Goal: Find specific page/section: Find specific page/section

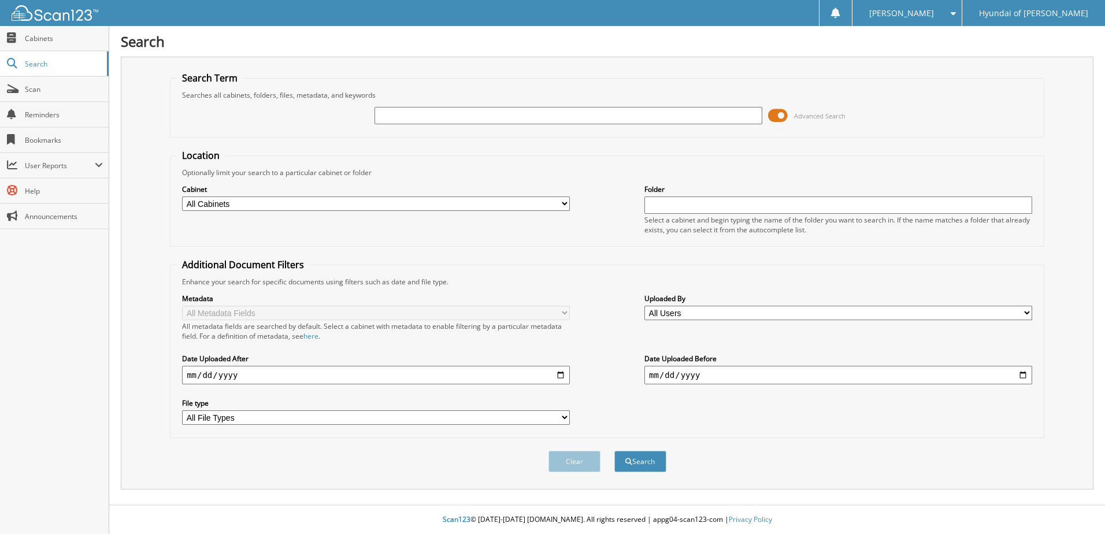
click at [446, 116] on input "text" at bounding box center [569, 115] width 388 height 17
type input "70110"
click at [615, 451] on button "Search" at bounding box center [641, 461] width 52 height 21
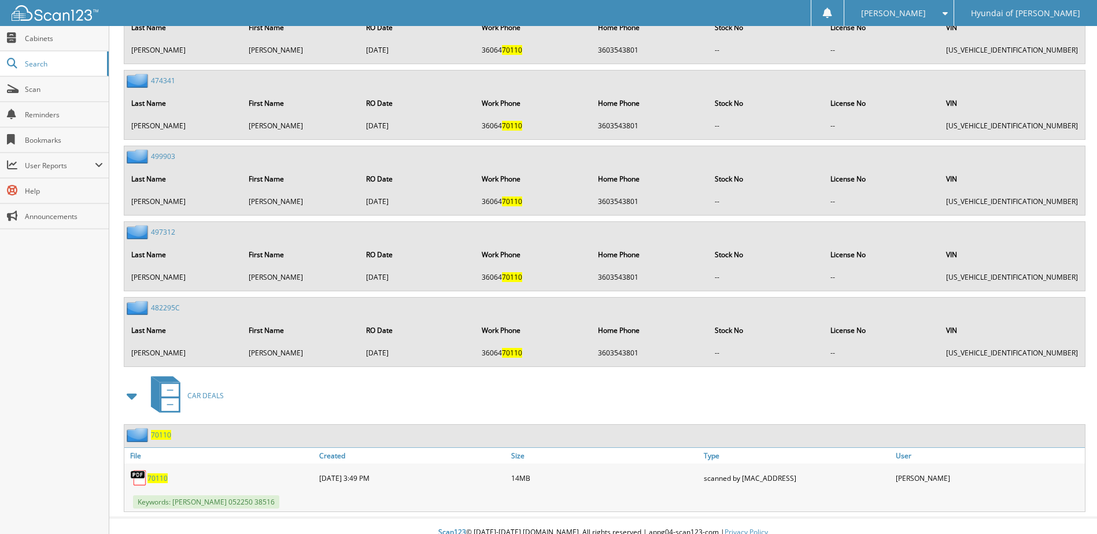
scroll to position [1306, 0]
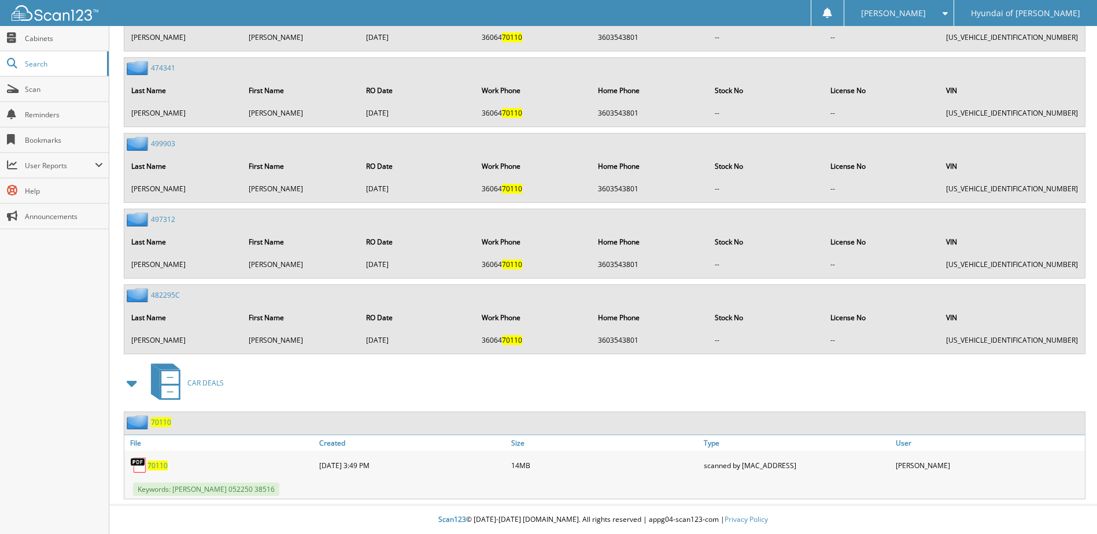
click at [165, 464] on span "70110" at bounding box center [157, 466] width 20 height 10
click at [38, 59] on span "Search" at bounding box center [63, 64] width 76 height 10
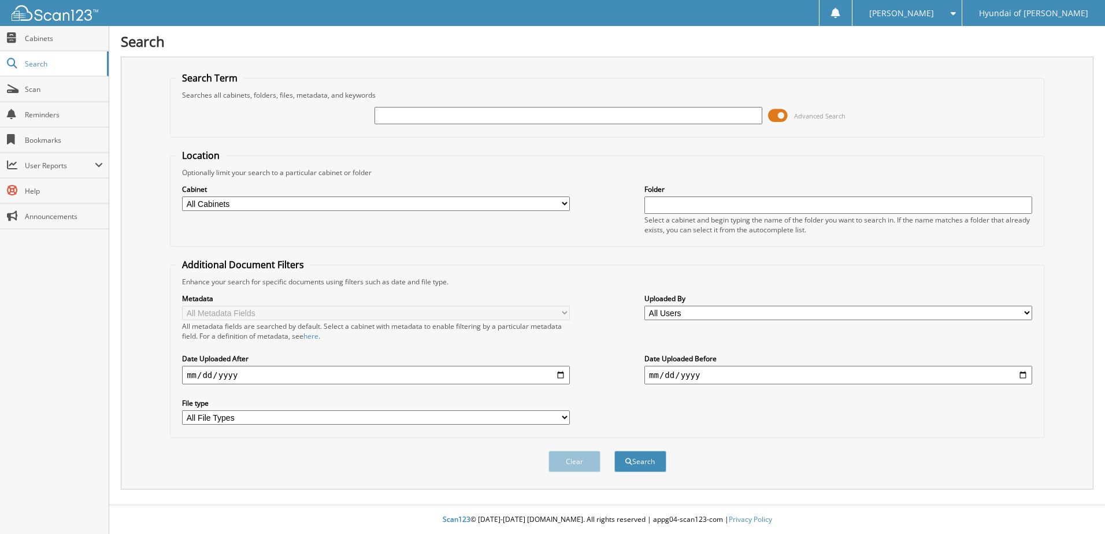
click at [401, 112] on input "text" at bounding box center [569, 115] width 388 height 17
type input "70065"
click at [615, 451] on button "Search" at bounding box center [641, 461] width 52 height 21
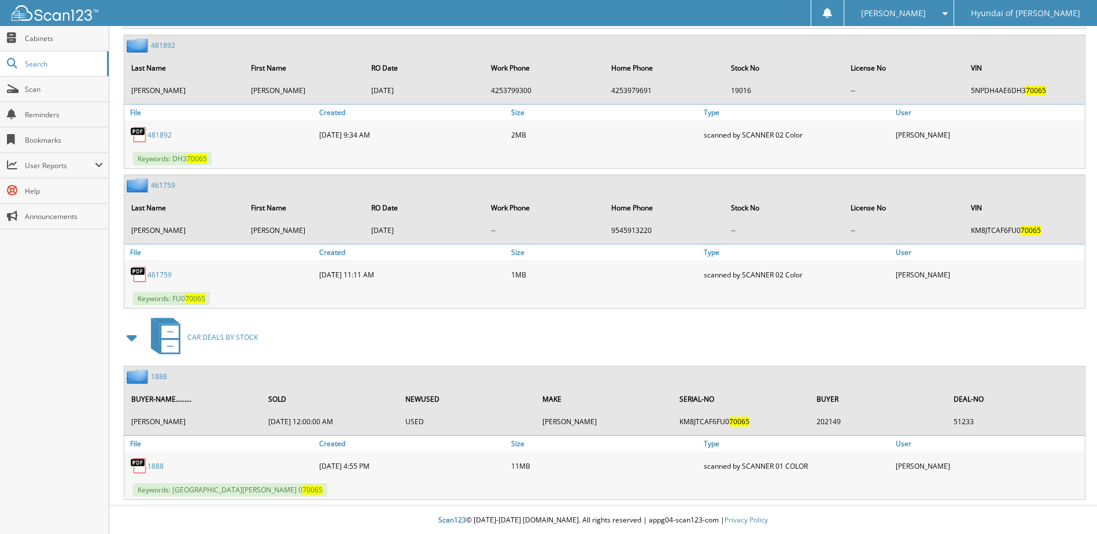
scroll to position [1048, 0]
